Goal: Find specific page/section: Find specific page/section

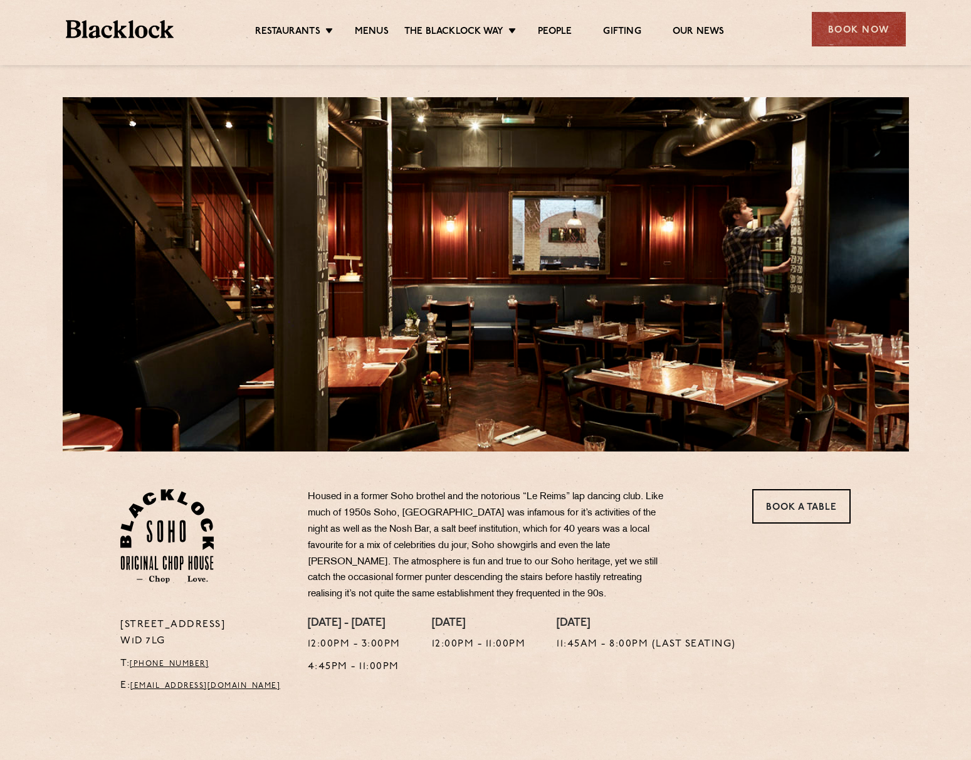
click at [48, 455] on section "24 Great Windmill Street W1D 7LG T: +44 20 3441 6996 E: soho@theblacklock.com H…" at bounding box center [485, 575] width 971 height 249
click at [530, 514] on p "Housed in a former Soho brothel and the notorious “Le Reims” lap dancing club. …" at bounding box center [493, 545] width 370 height 113
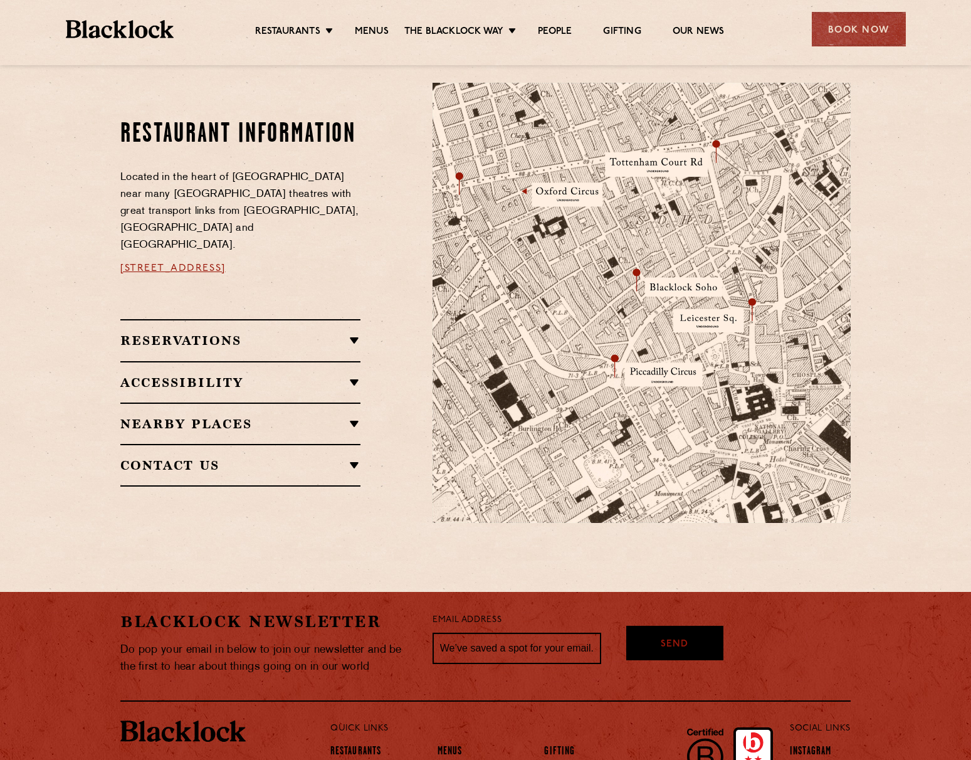
scroll to position [763, 0]
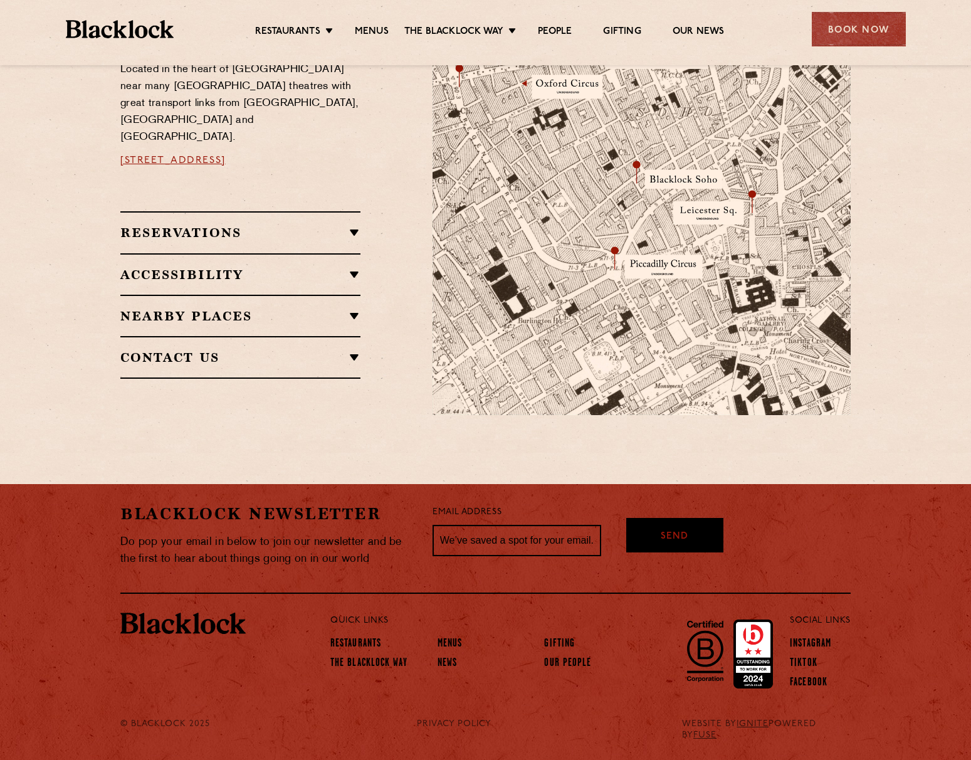
click at [182, 351] on div "Contact Us T: +44 20 3441 6996 E: soho@theblacklock.com" at bounding box center [240, 357] width 240 height 43
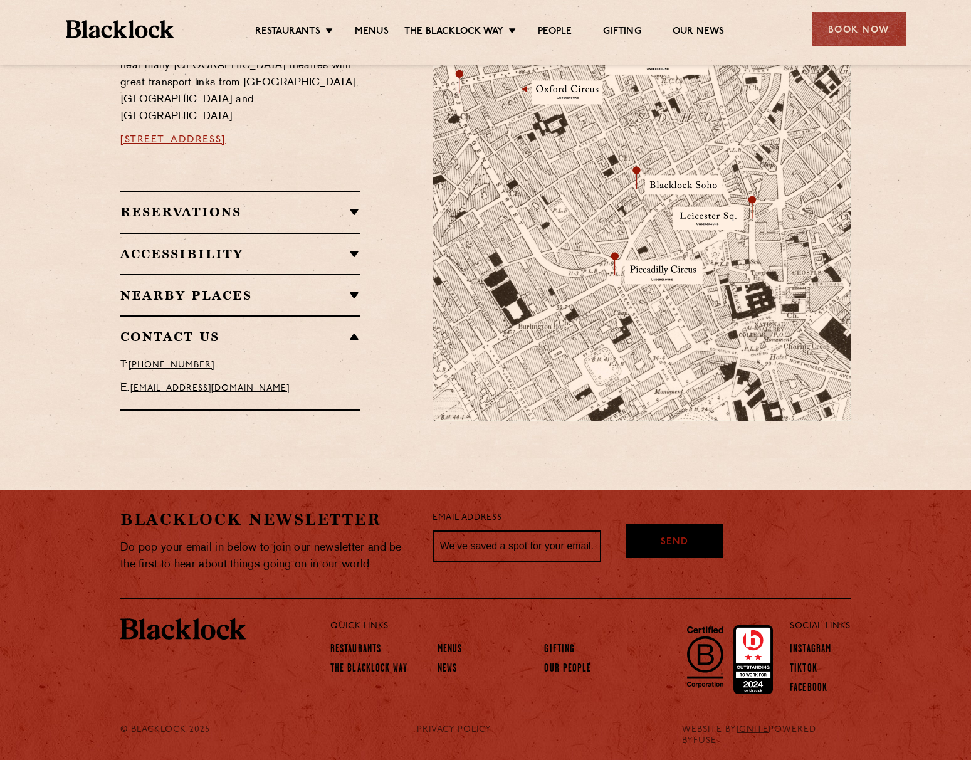
scroll to position [754, 0]
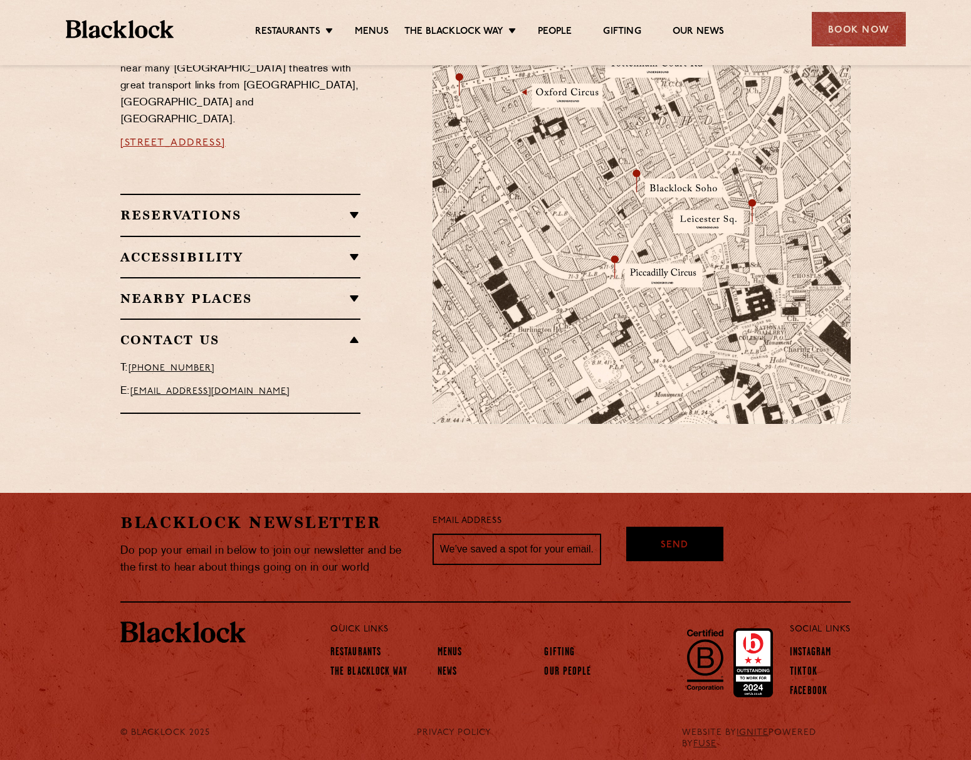
click at [171, 332] on h2 "Contact Us" at bounding box center [240, 339] width 240 height 15
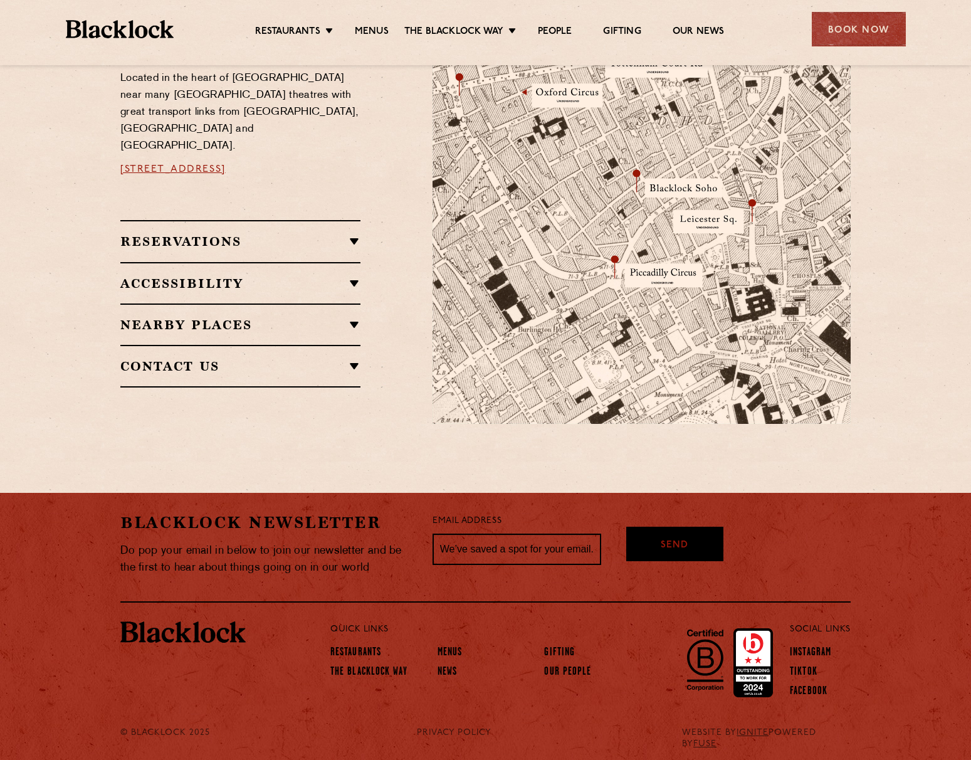
click at [174, 317] on h2 "Nearby Places" at bounding box center [240, 324] width 240 height 15
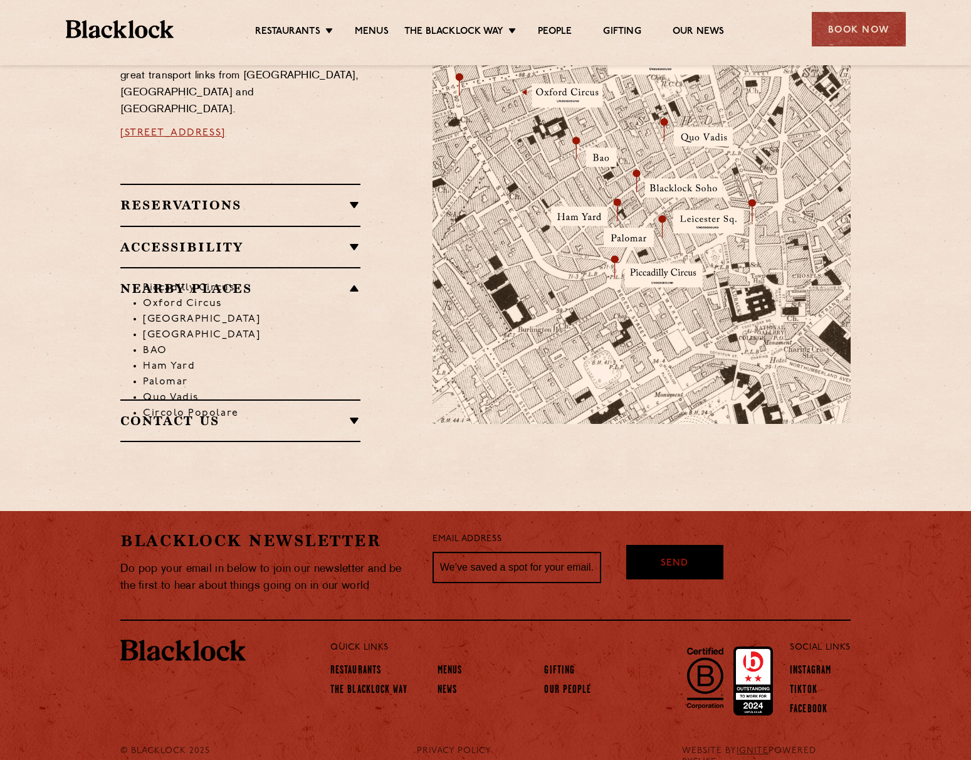
click at [186, 280] on li "Piccadilly Circus" at bounding box center [252, 288] width 218 height 16
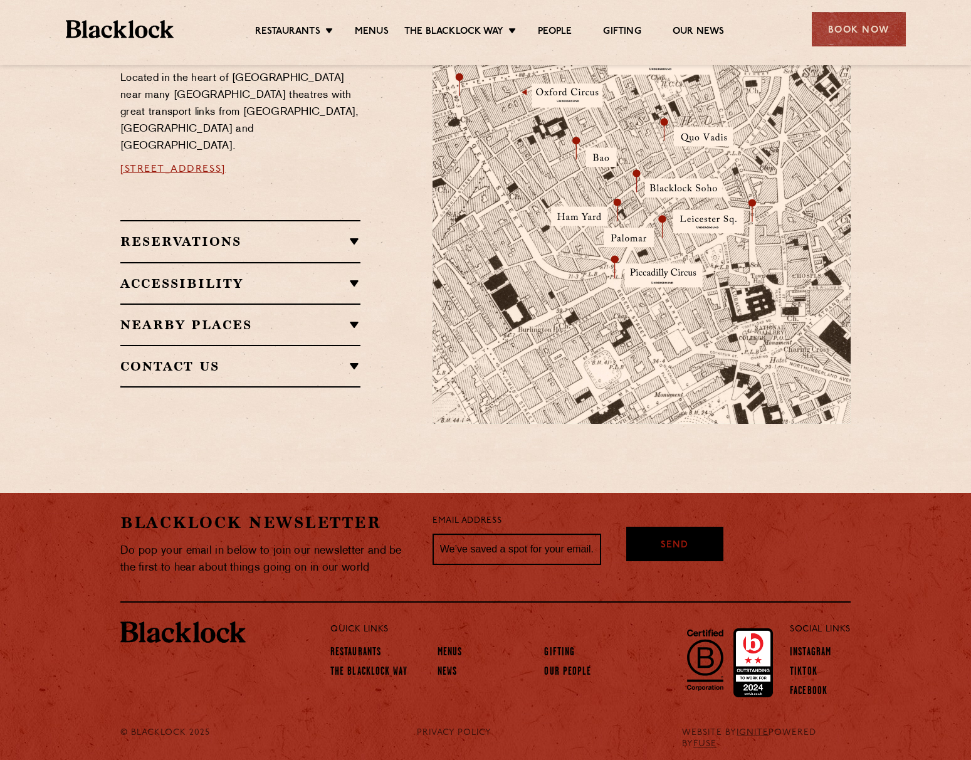
click at [146, 317] on h2 "Nearby Places" at bounding box center [240, 324] width 240 height 15
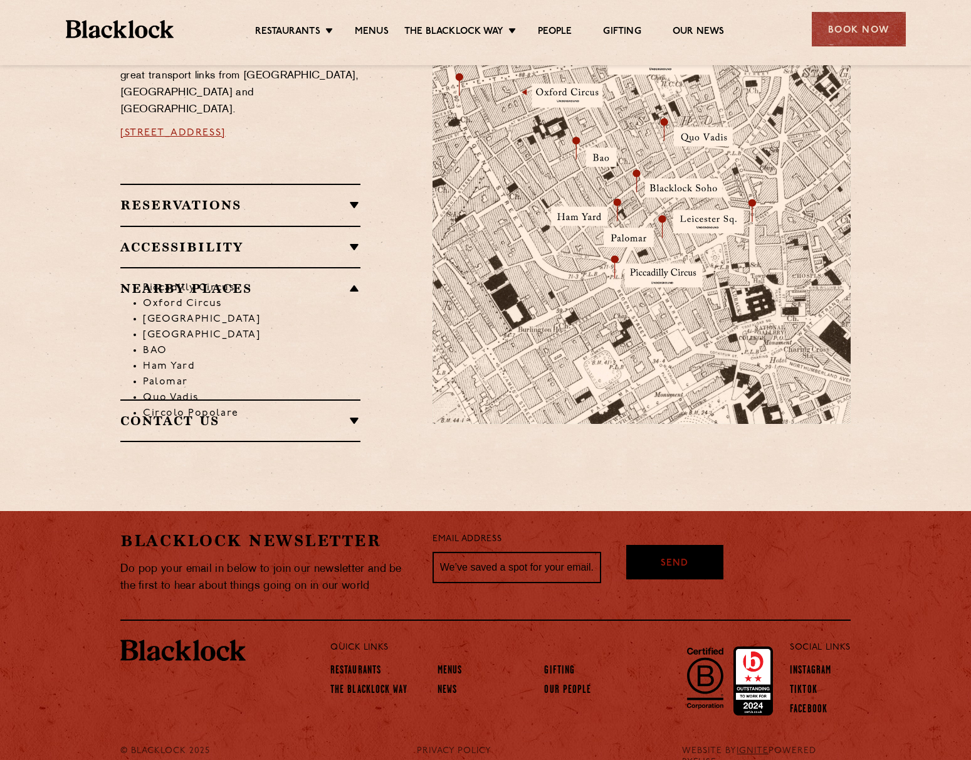
click at [143, 280] on li "Piccadilly Circus" at bounding box center [252, 288] width 218 height 16
